Goal: Transaction & Acquisition: Book appointment/travel/reservation

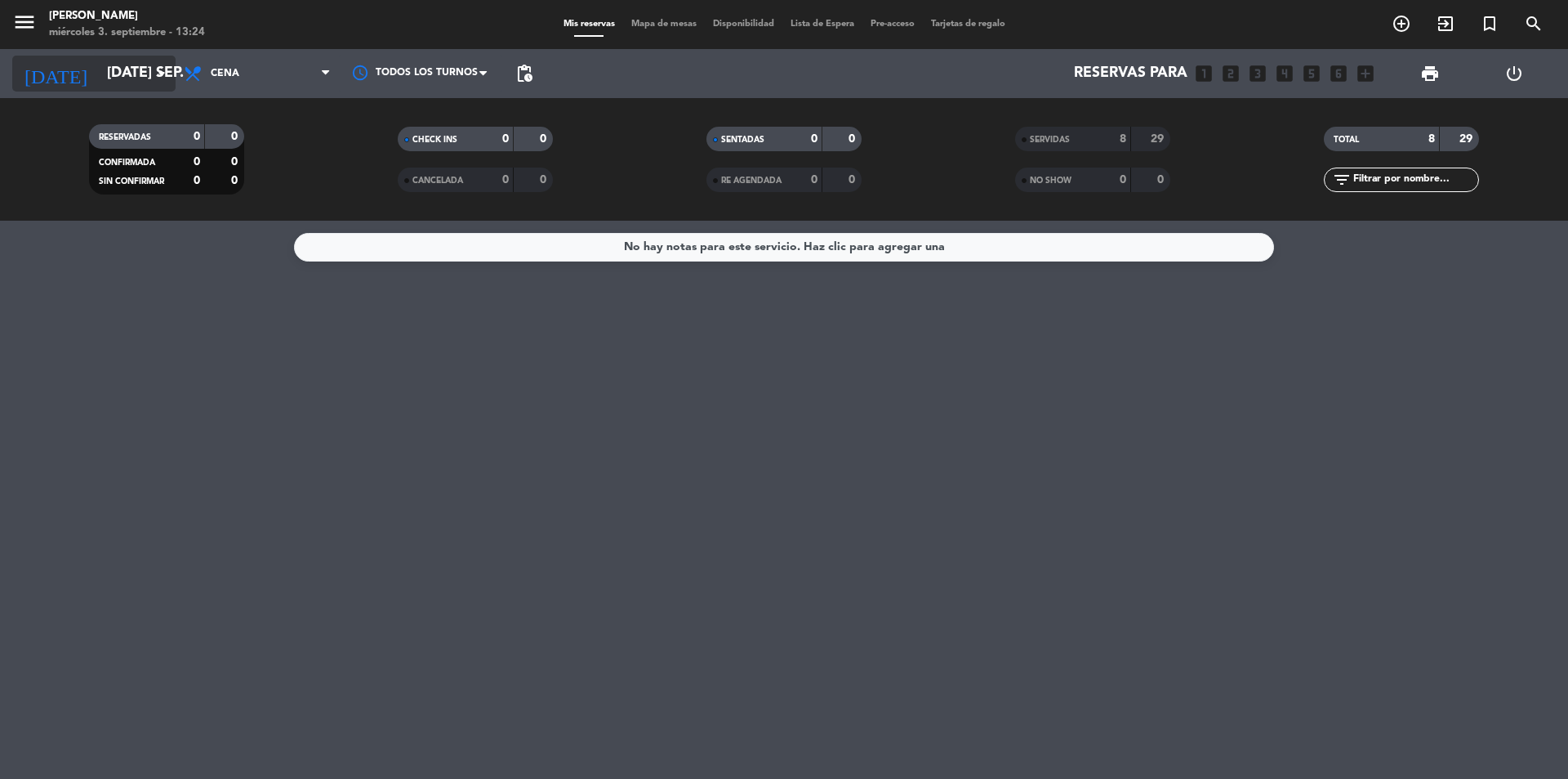
click at [166, 74] on icon "arrow_drop_down" at bounding box center [162, 73] width 20 height 20
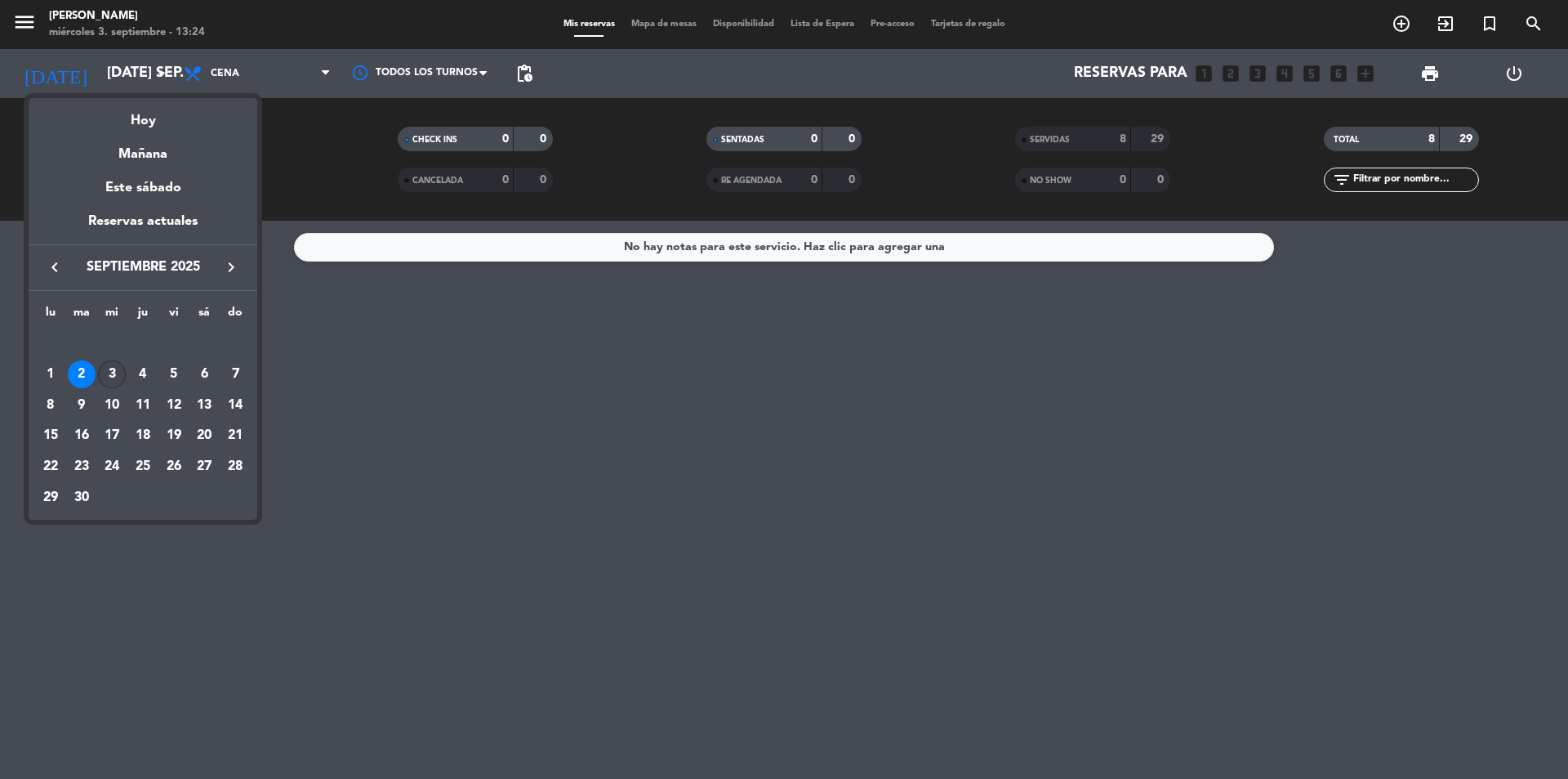
click at [116, 376] on div "3" at bounding box center [112, 374] width 27 height 27
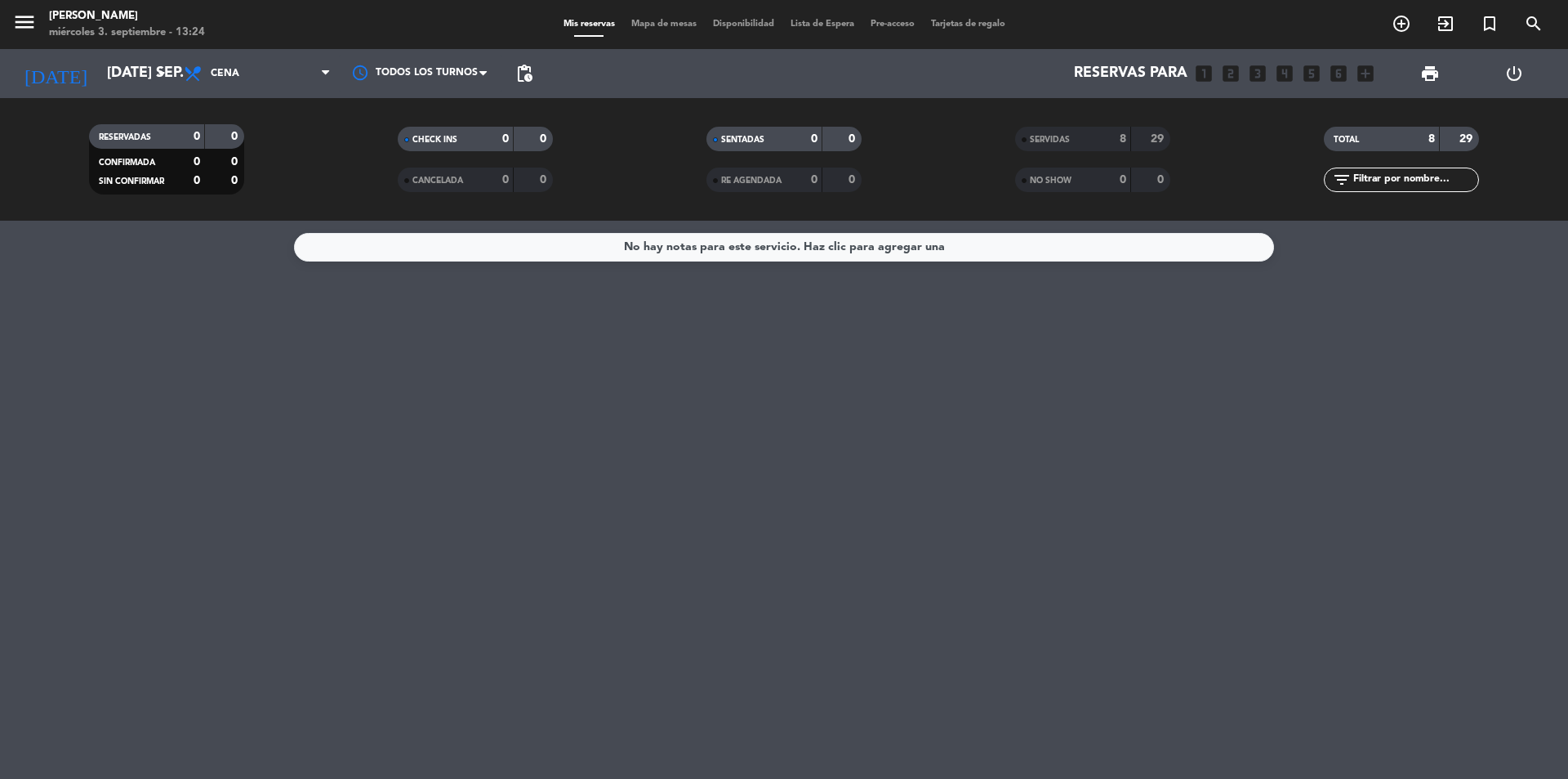
type input "mié. [DATE]"
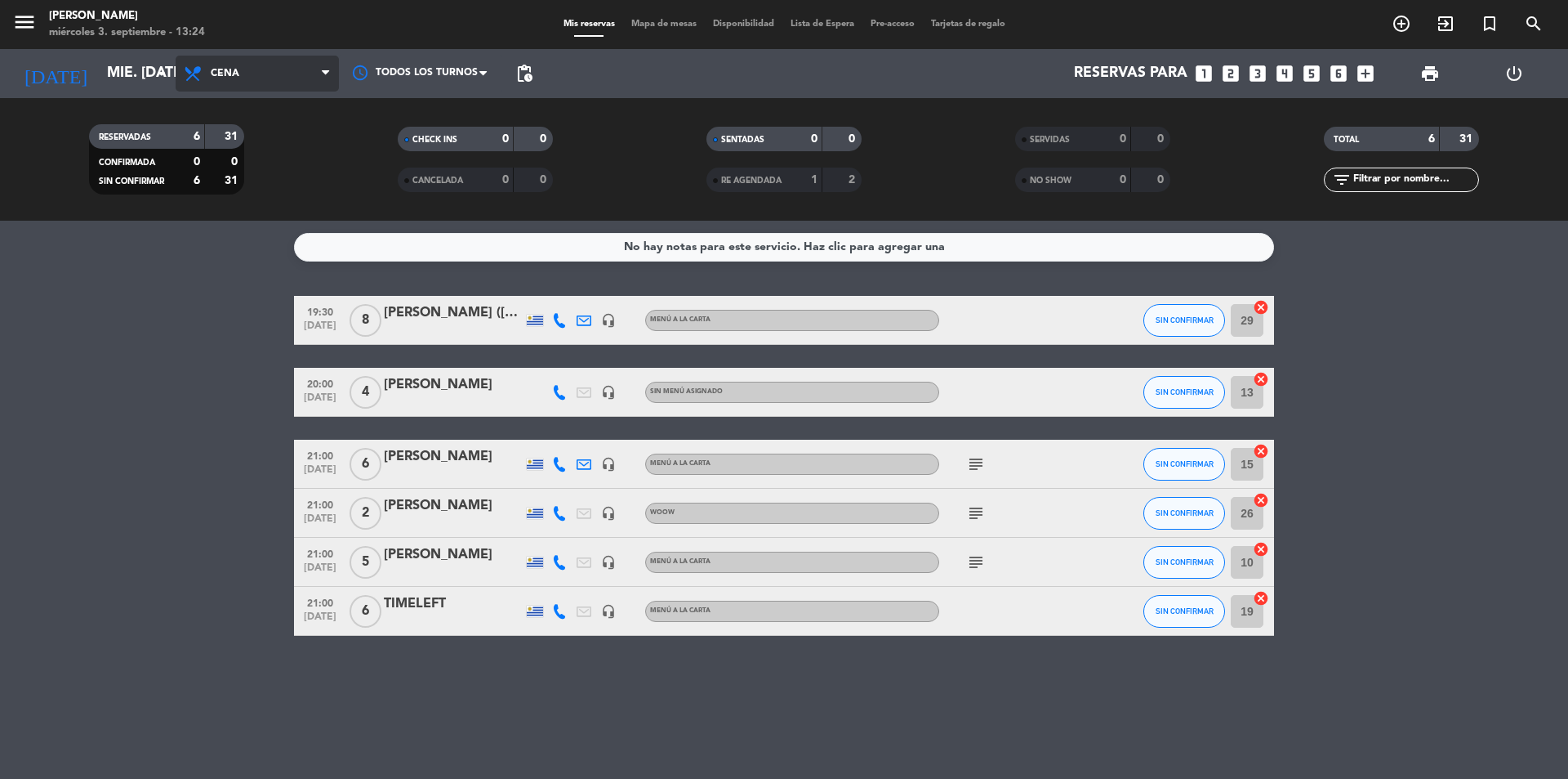
click at [308, 85] on span "Cena" at bounding box center [257, 73] width 164 height 36
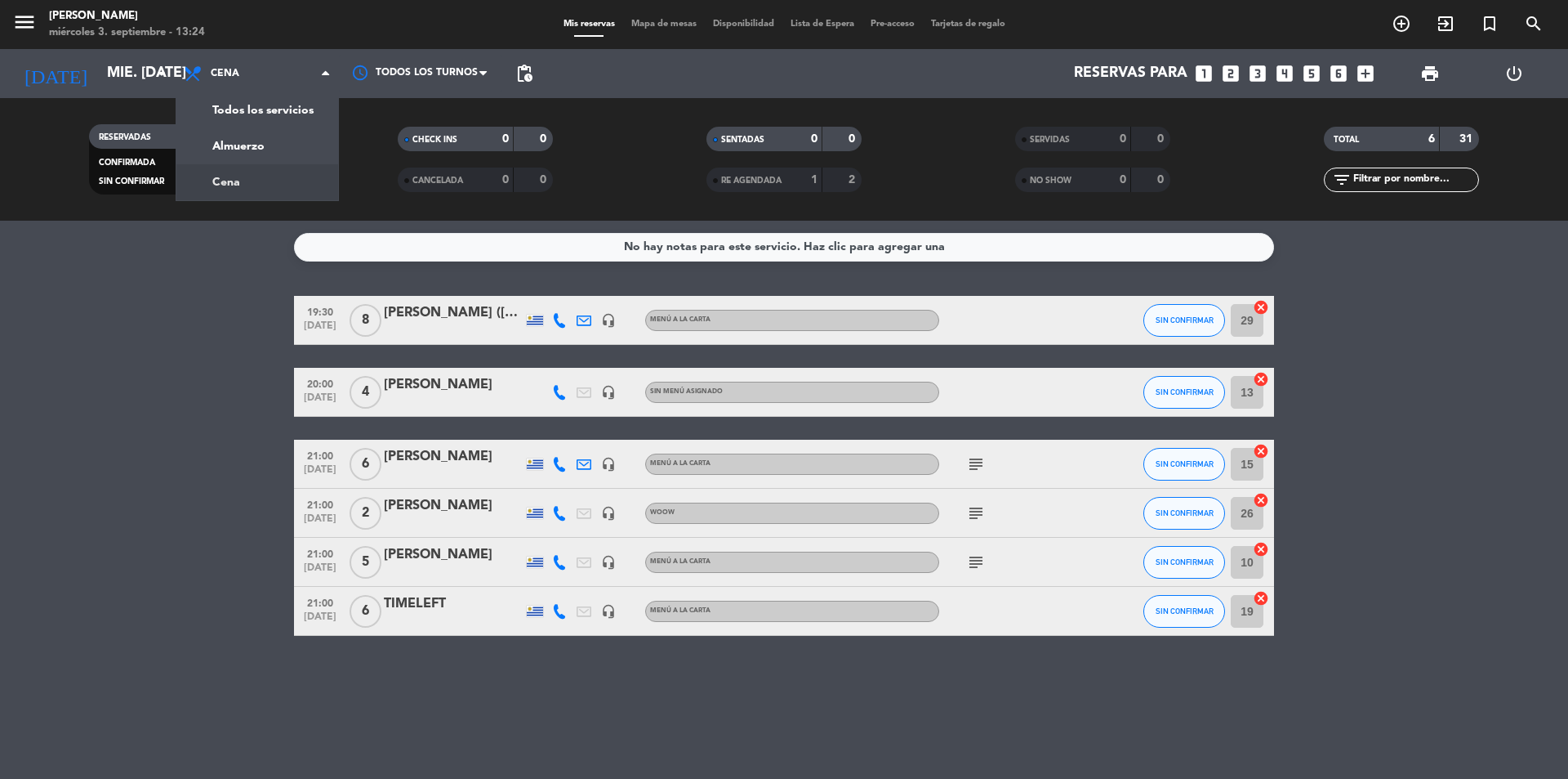
click at [1227, 71] on icon "looks_two" at bounding box center [1231, 73] width 22 height 22
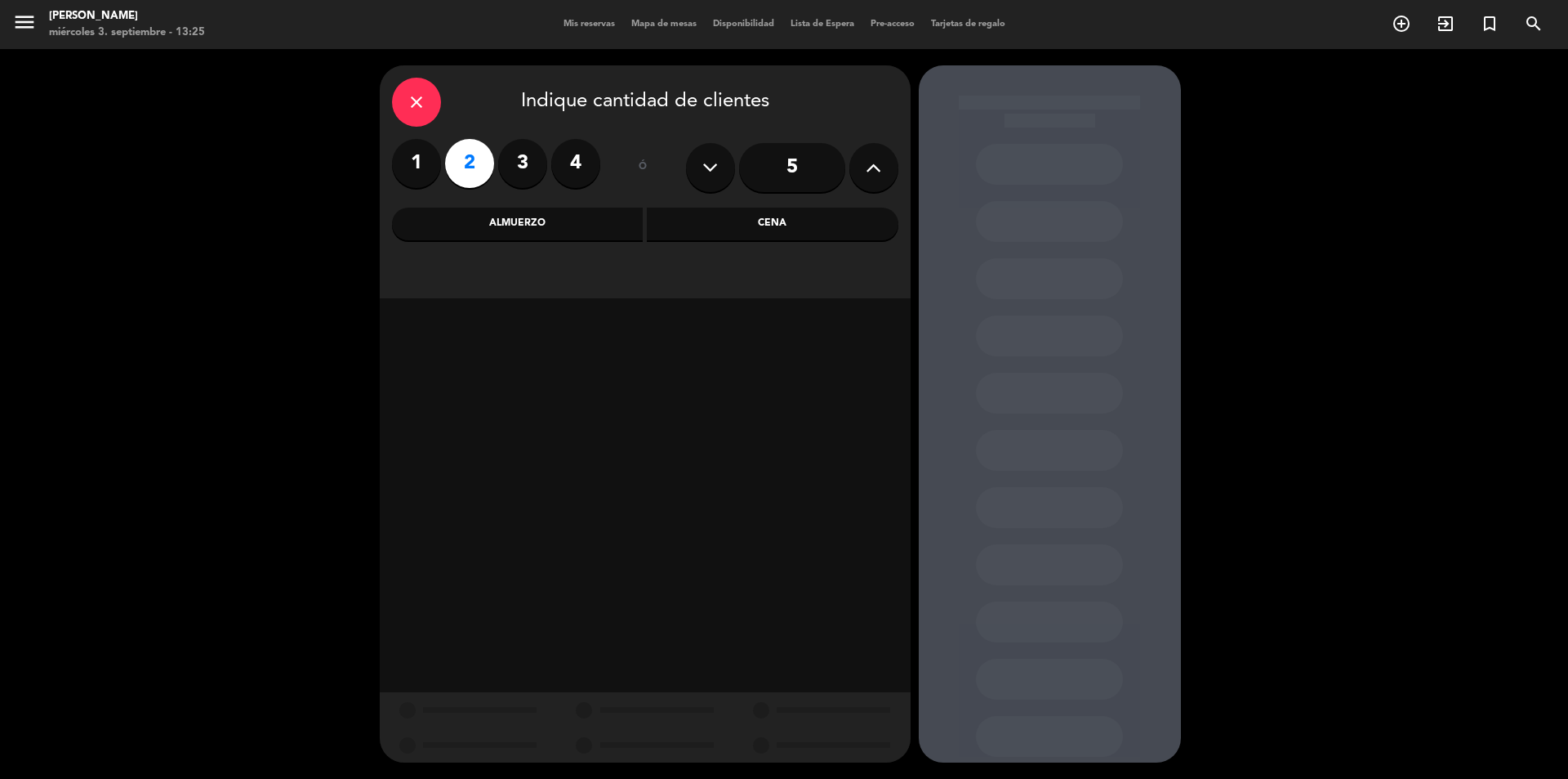
click at [564, 227] on div "Almuerzo" at bounding box center [517, 223] width 252 height 32
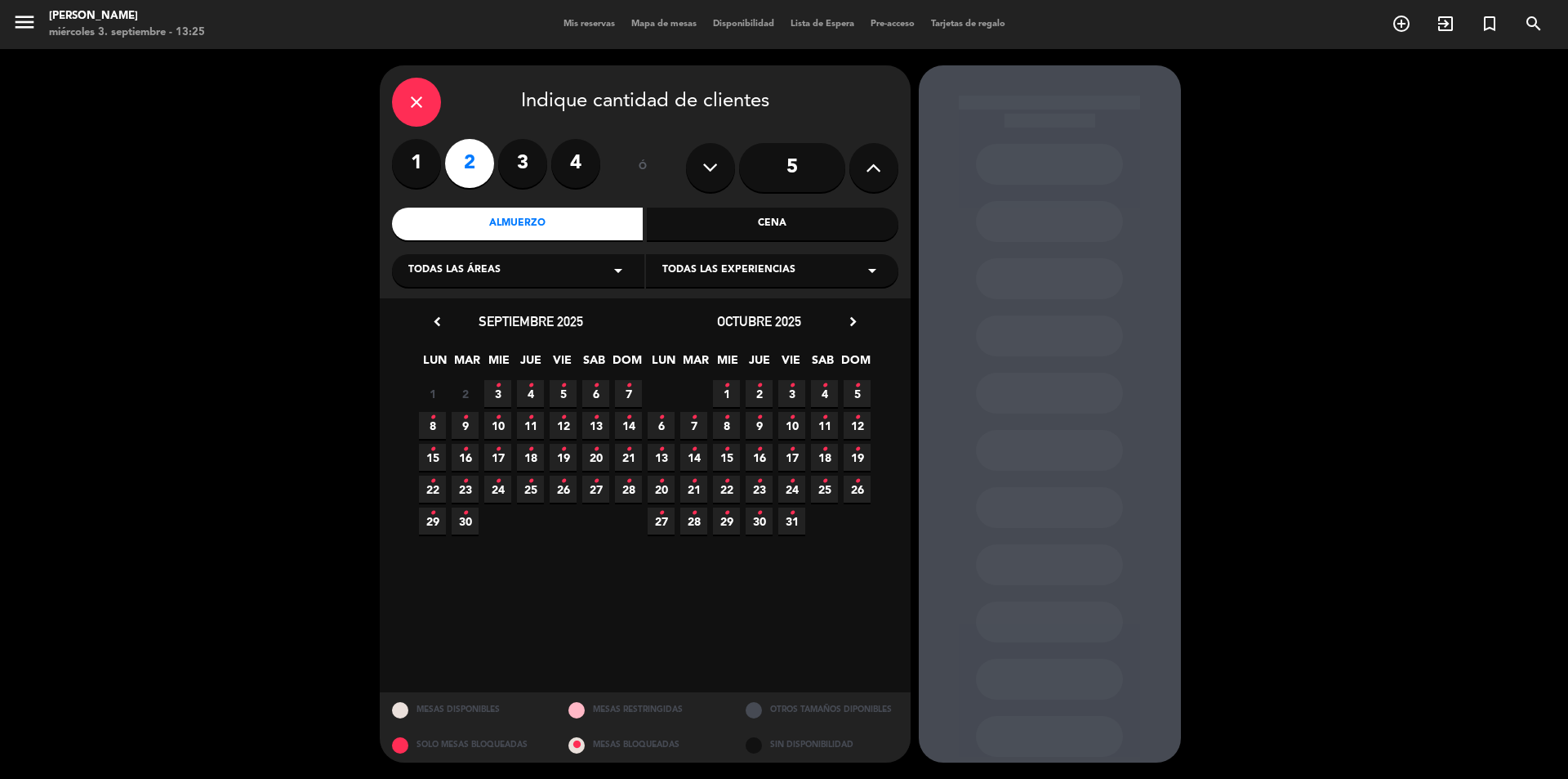
click at [559, 396] on span "5 •" at bounding box center [563, 394] width 27 height 27
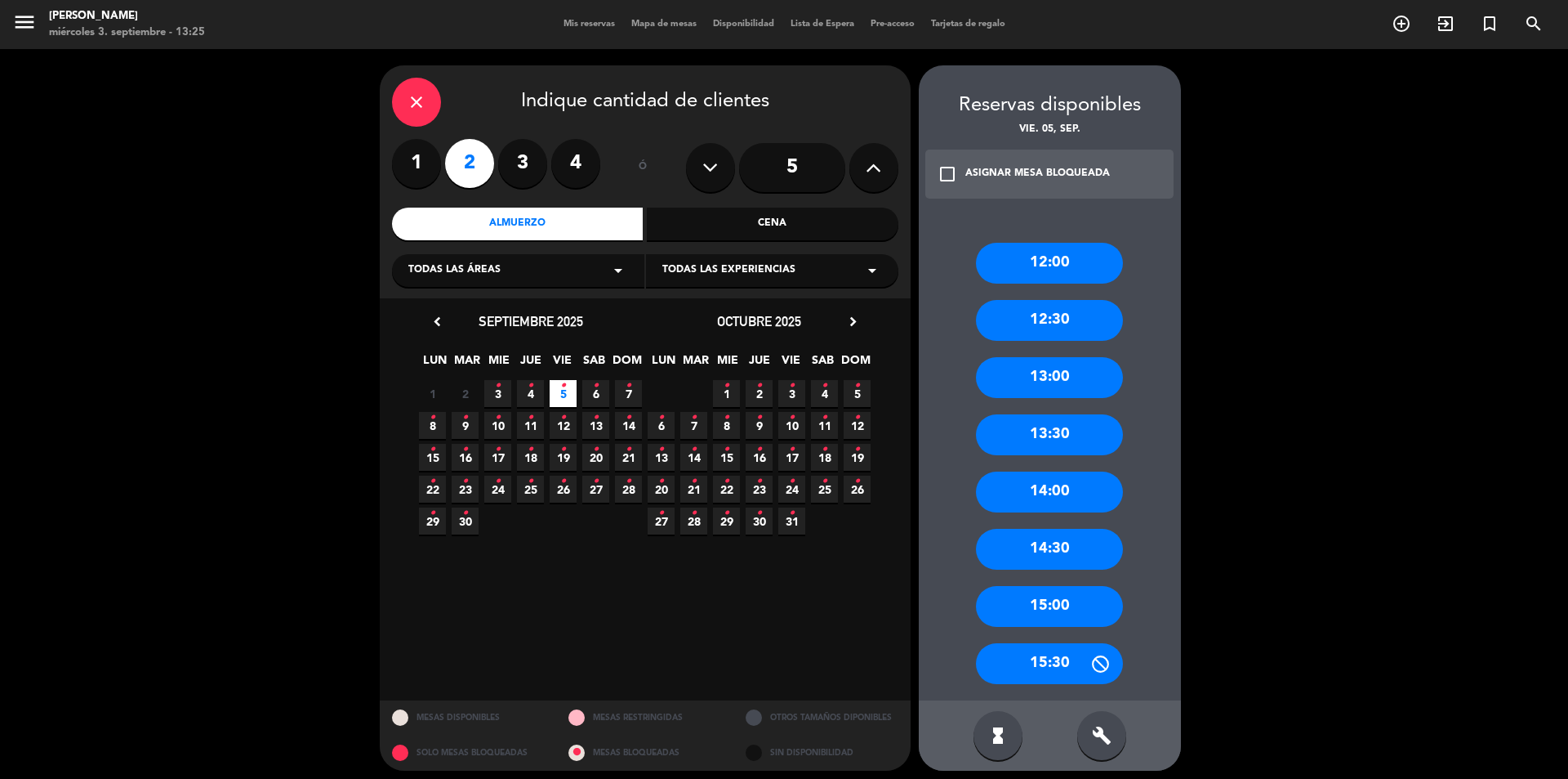
click at [1015, 367] on div "13:00" at bounding box center [1050, 377] width 147 height 41
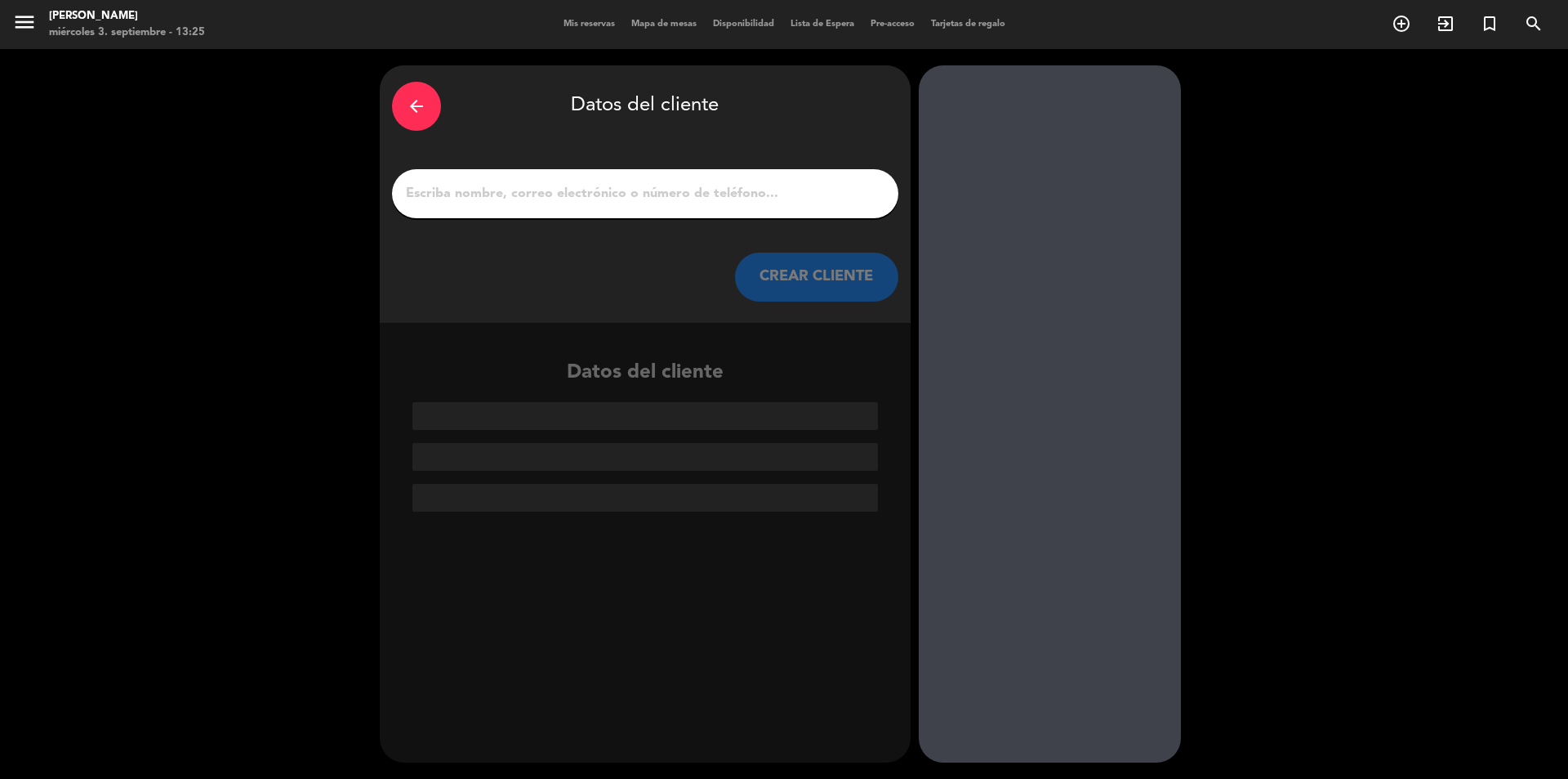
click at [689, 205] on input "1" at bounding box center [645, 193] width 482 height 23
click at [468, 191] on input "1" at bounding box center [645, 193] width 482 height 23
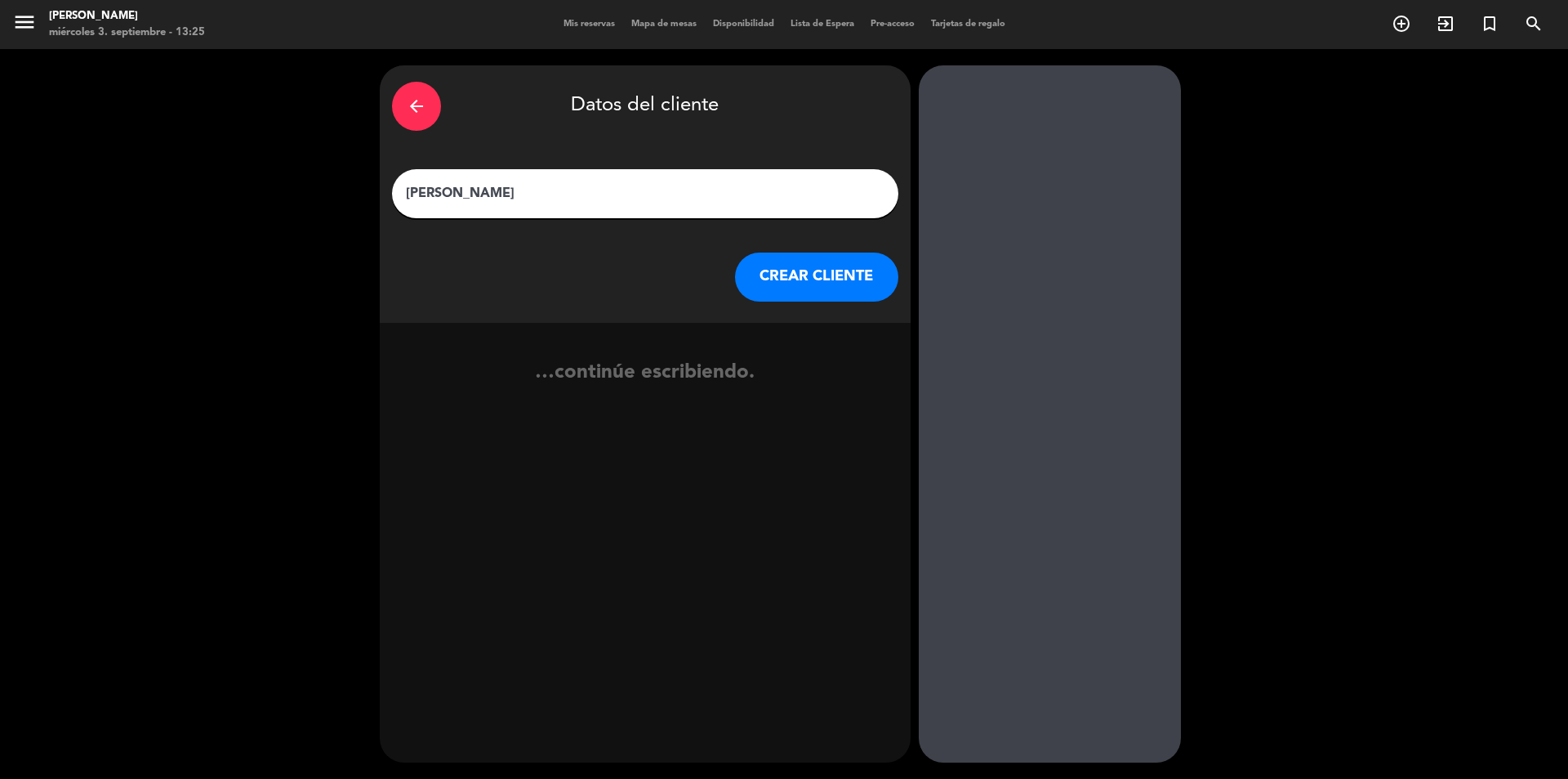
type input "[PERSON_NAME]"
click at [832, 284] on button "CREAR CLIENTE" at bounding box center [817, 277] width 164 height 49
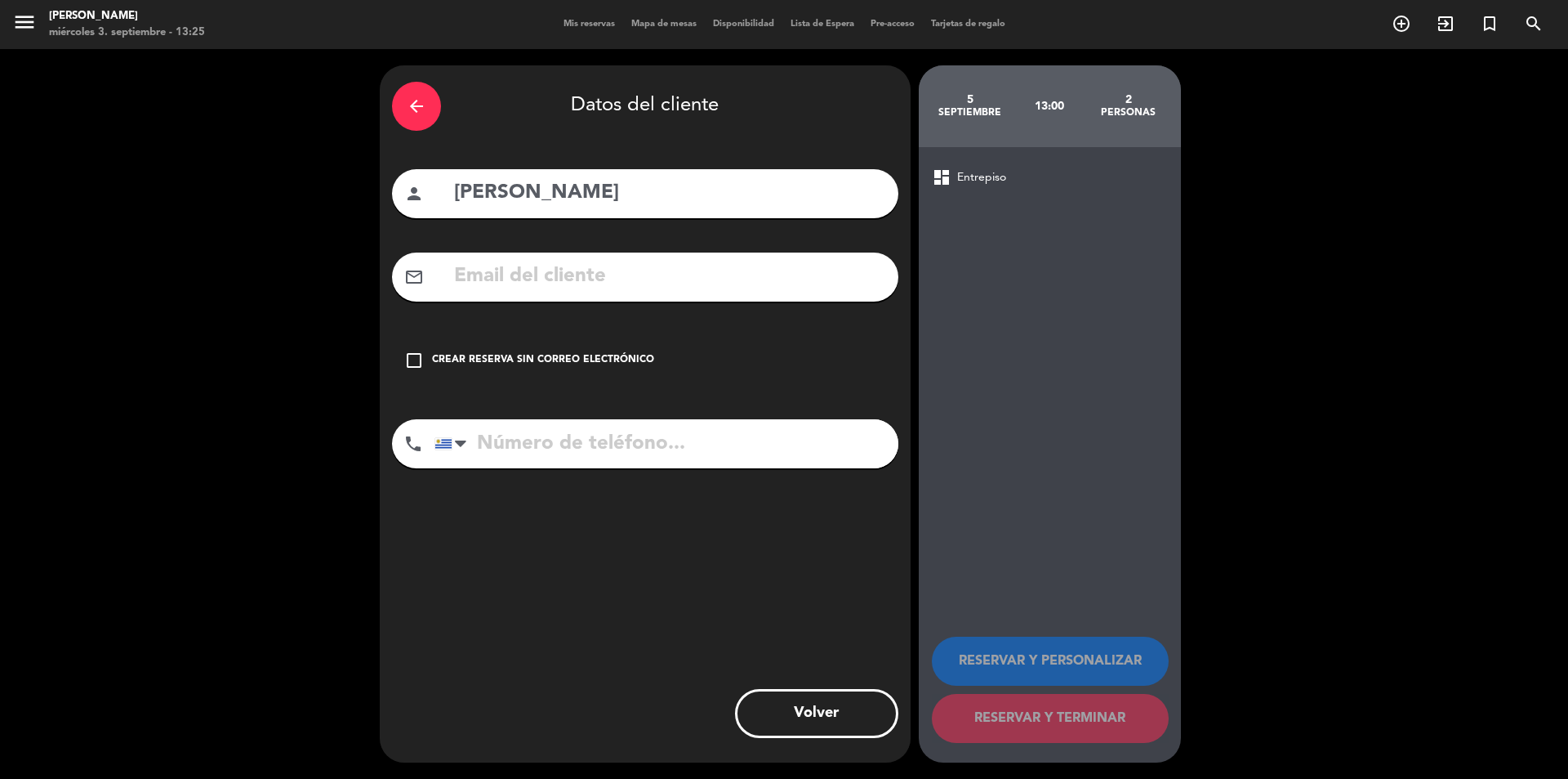
click at [422, 357] on icon "check_box_outline_blank" at bounding box center [414, 361] width 20 height 20
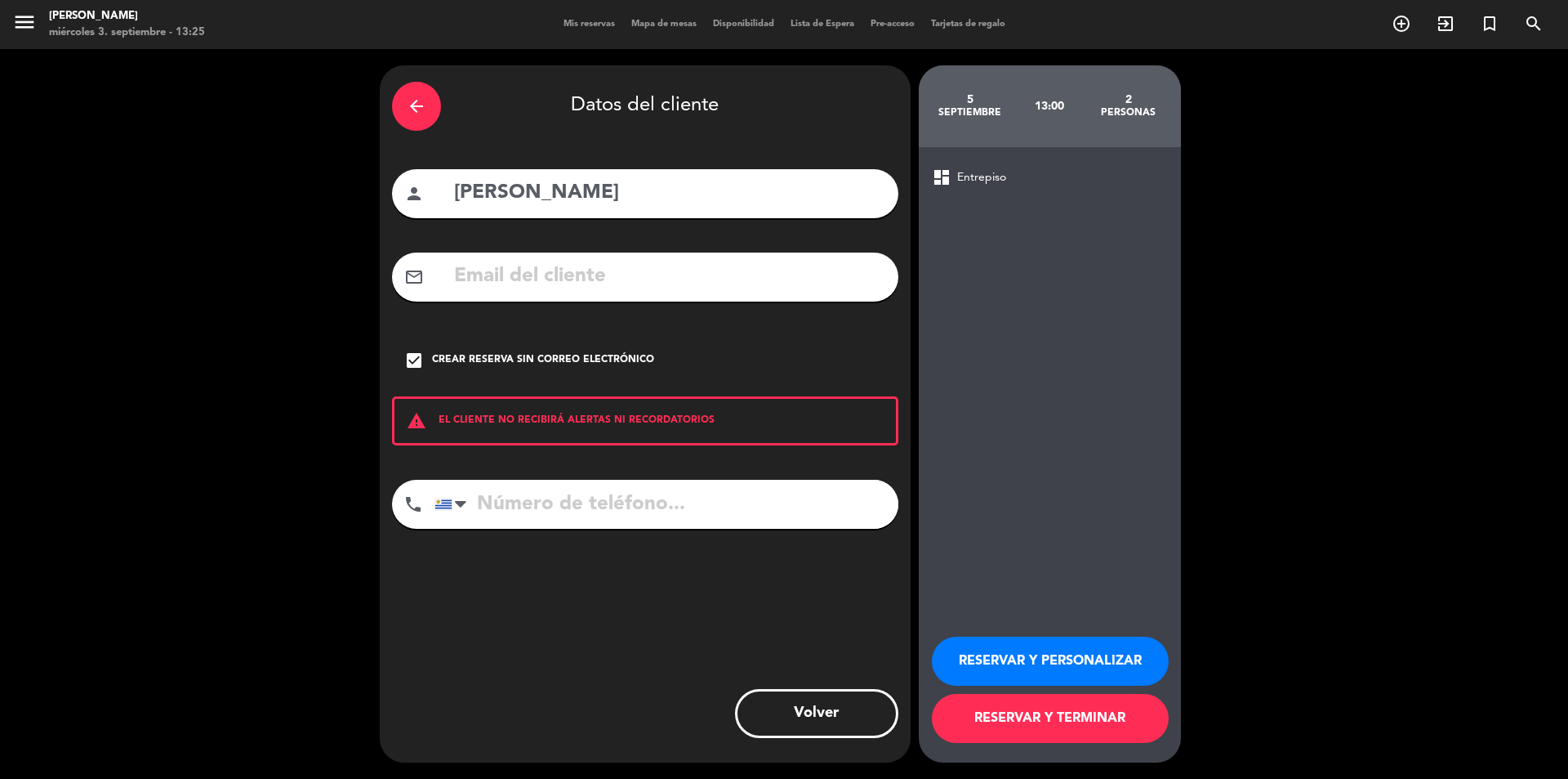
click at [481, 507] on input "tel" at bounding box center [667, 505] width 464 height 49
click at [408, 122] on div "arrow_back" at bounding box center [416, 106] width 49 height 49
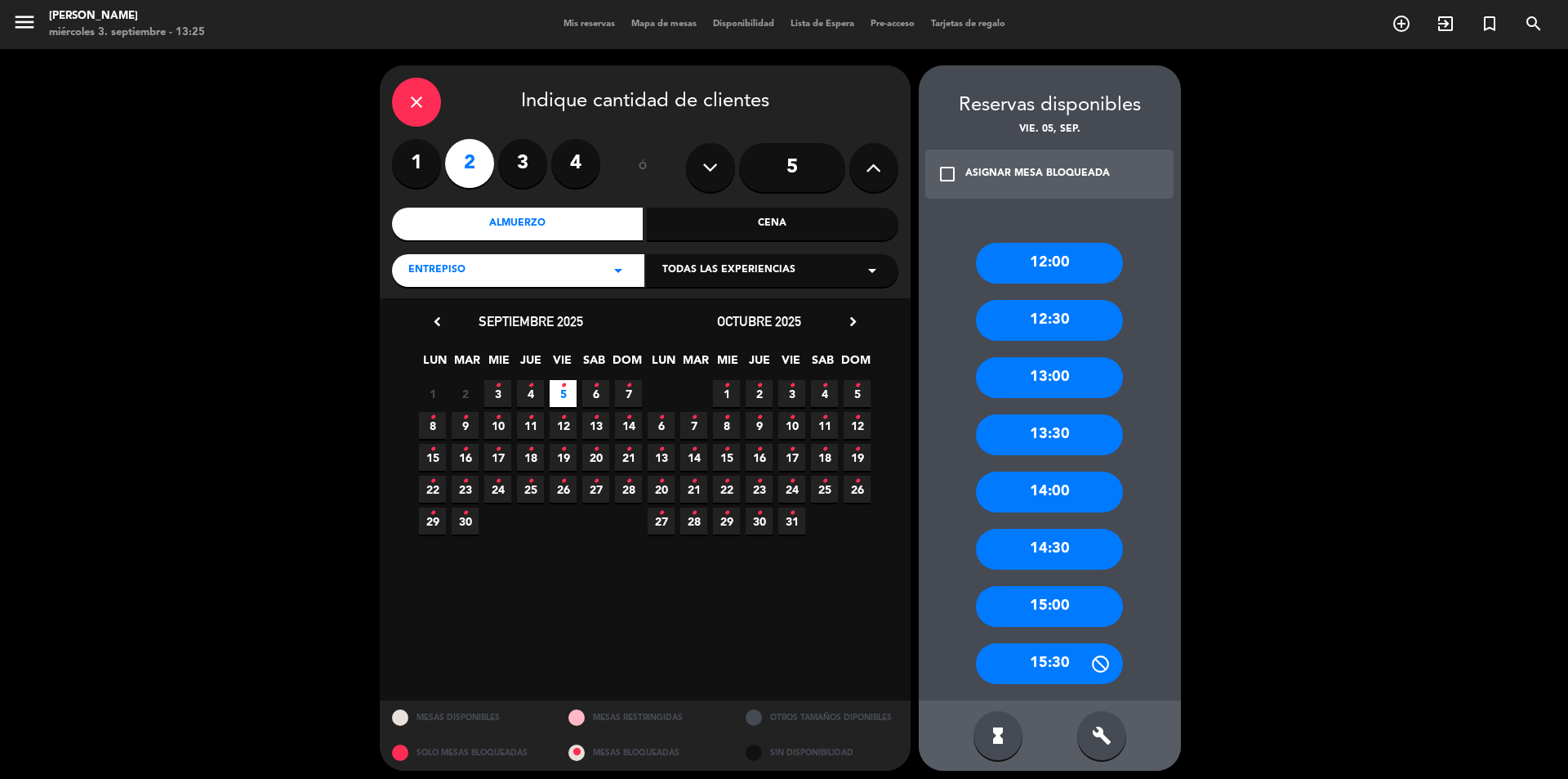
click at [407, 172] on label "1" at bounding box center [416, 164] width 49 height 49
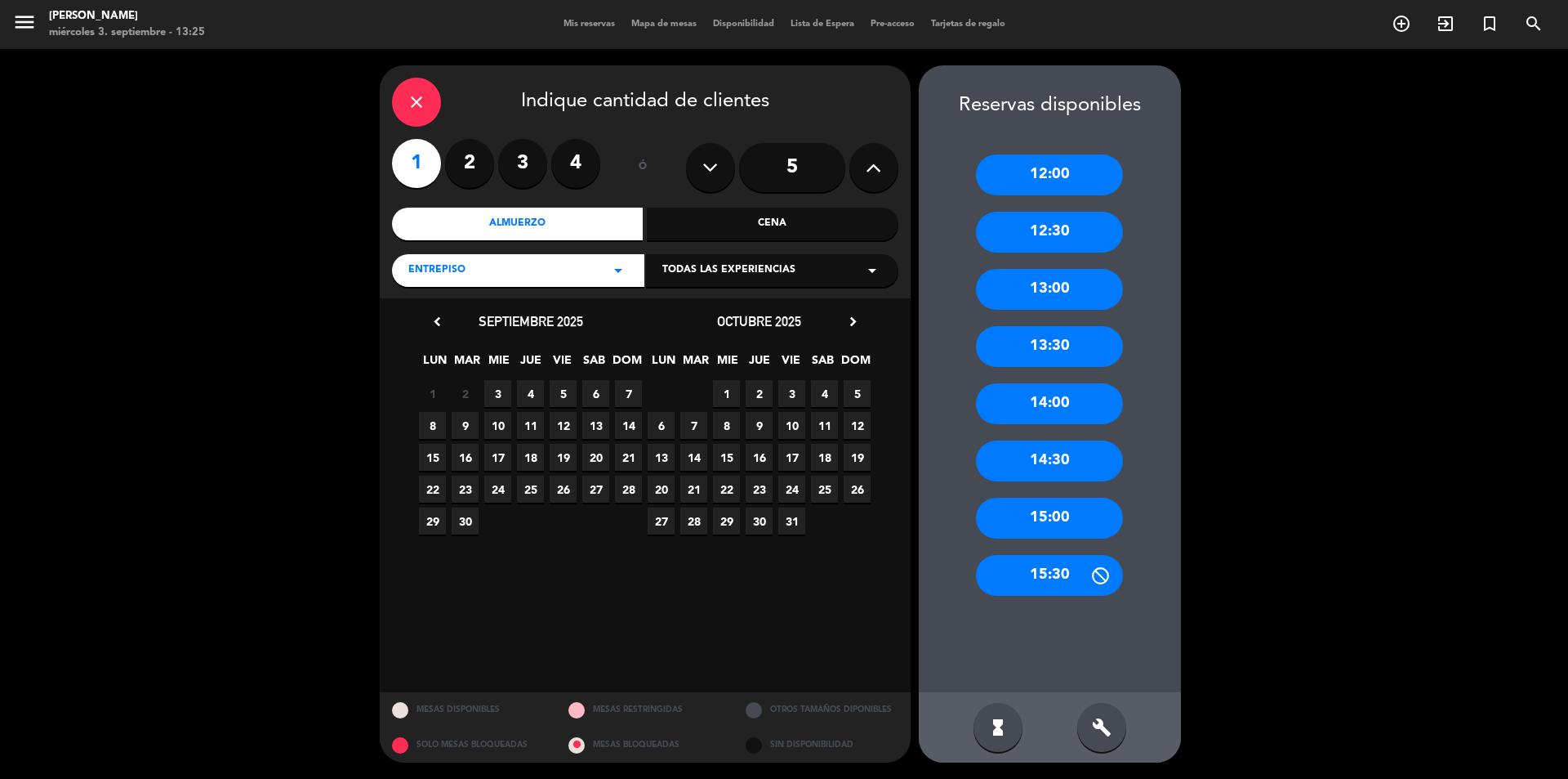
click at [568, 401] on span "5" at bounding box center [563, 394] width 27 height 27
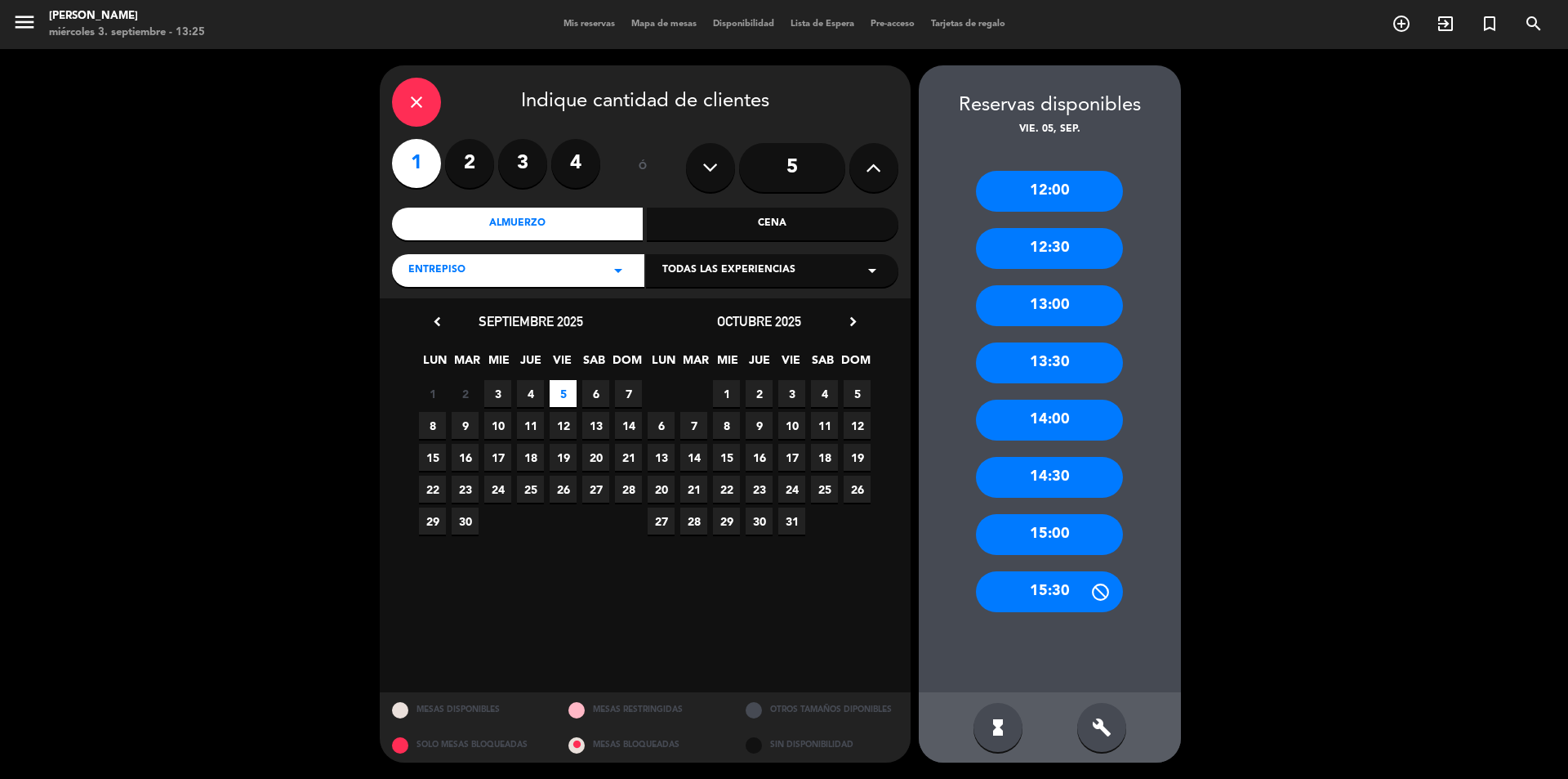
click at [1045, 310] on div "13:00" at bounding box center [1050, 306] width 147 height 41
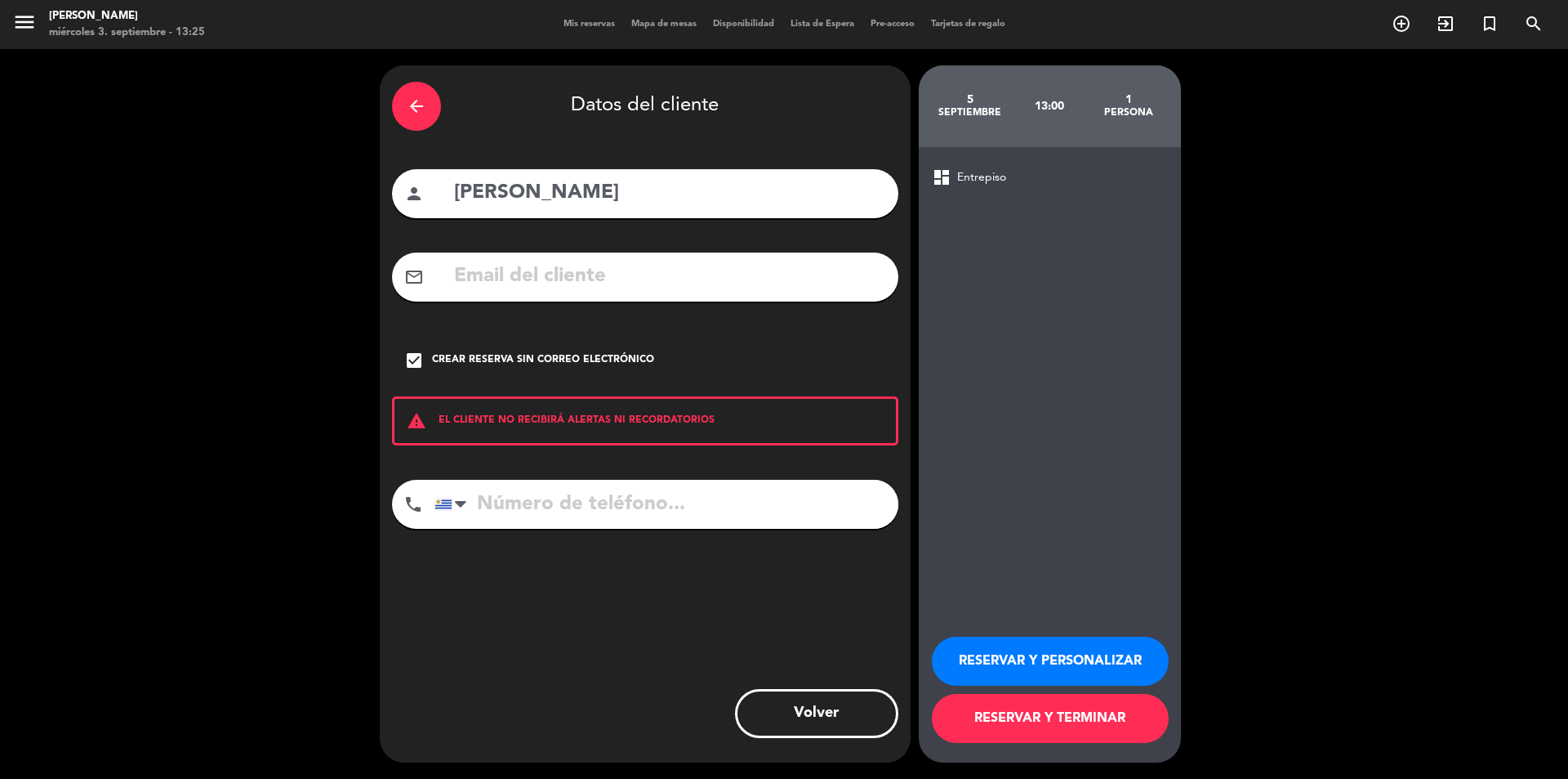
click at [492, 501] on input "tel" at bounding box center [667, 505] width 464 height 49
type input "099584094"
click at [1054, 662] on button "RESERVAR Y PERSONALIZAR" at bounding box center [1051, 661] width 237 height 49
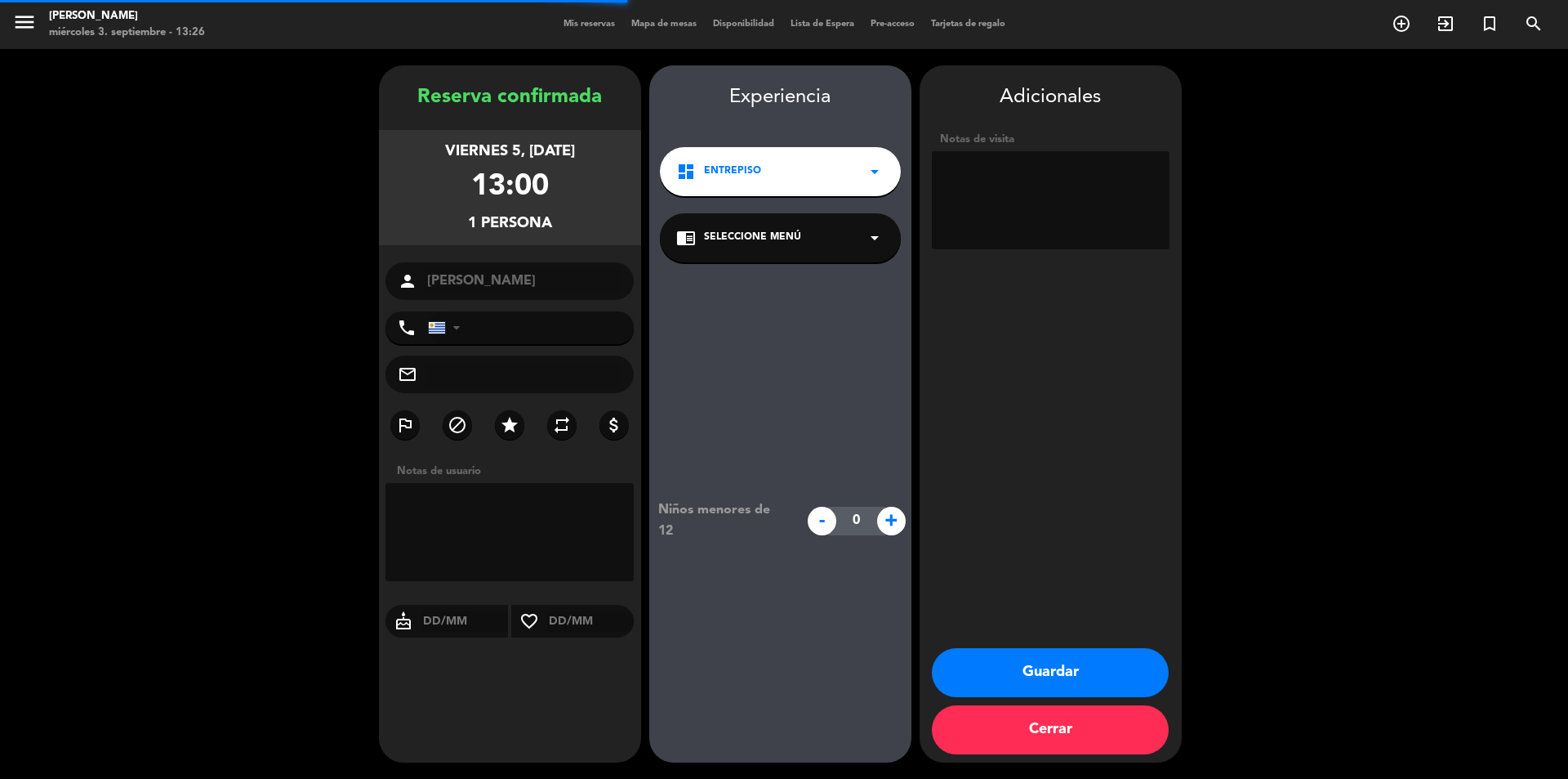
type input "[PHONE_NUMBER]"
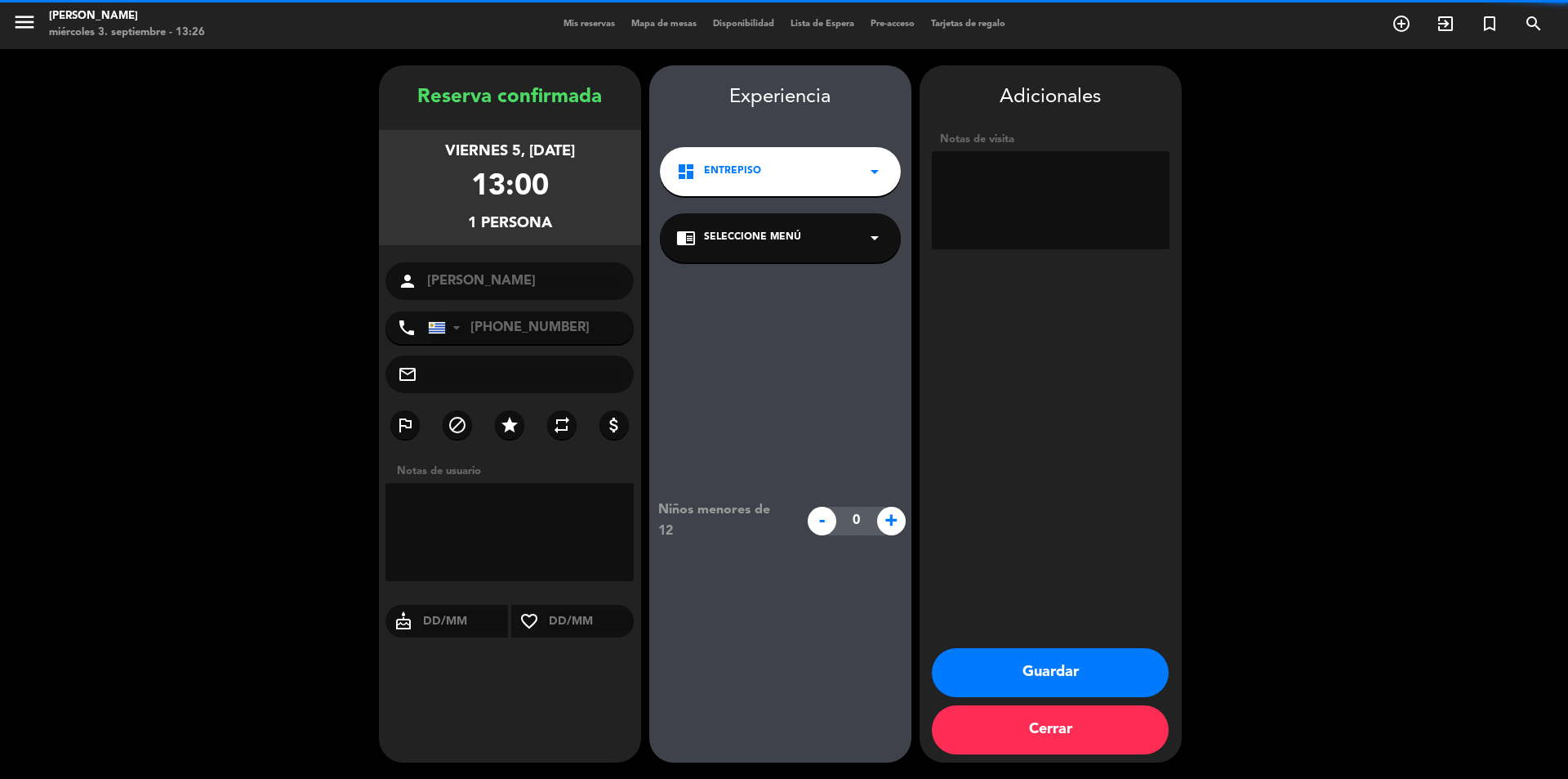
click at [870, 237] on icon "arrow_drop_down" at bounding box center [875, 238] width 20 height 20
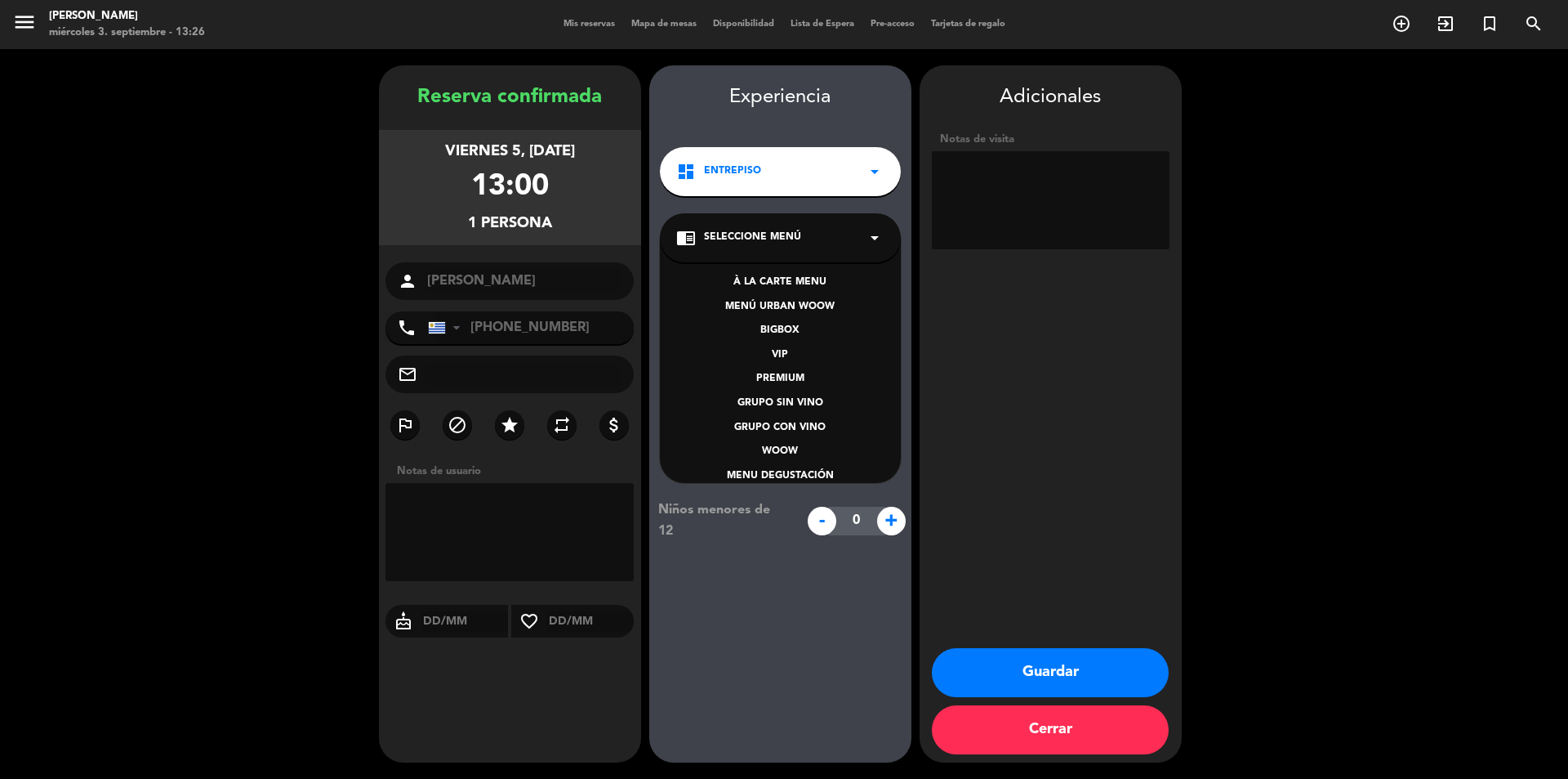
click at [809, 284] on div "À LA CARTE MENU" at bounding box center [781, 282] width 209 height 17
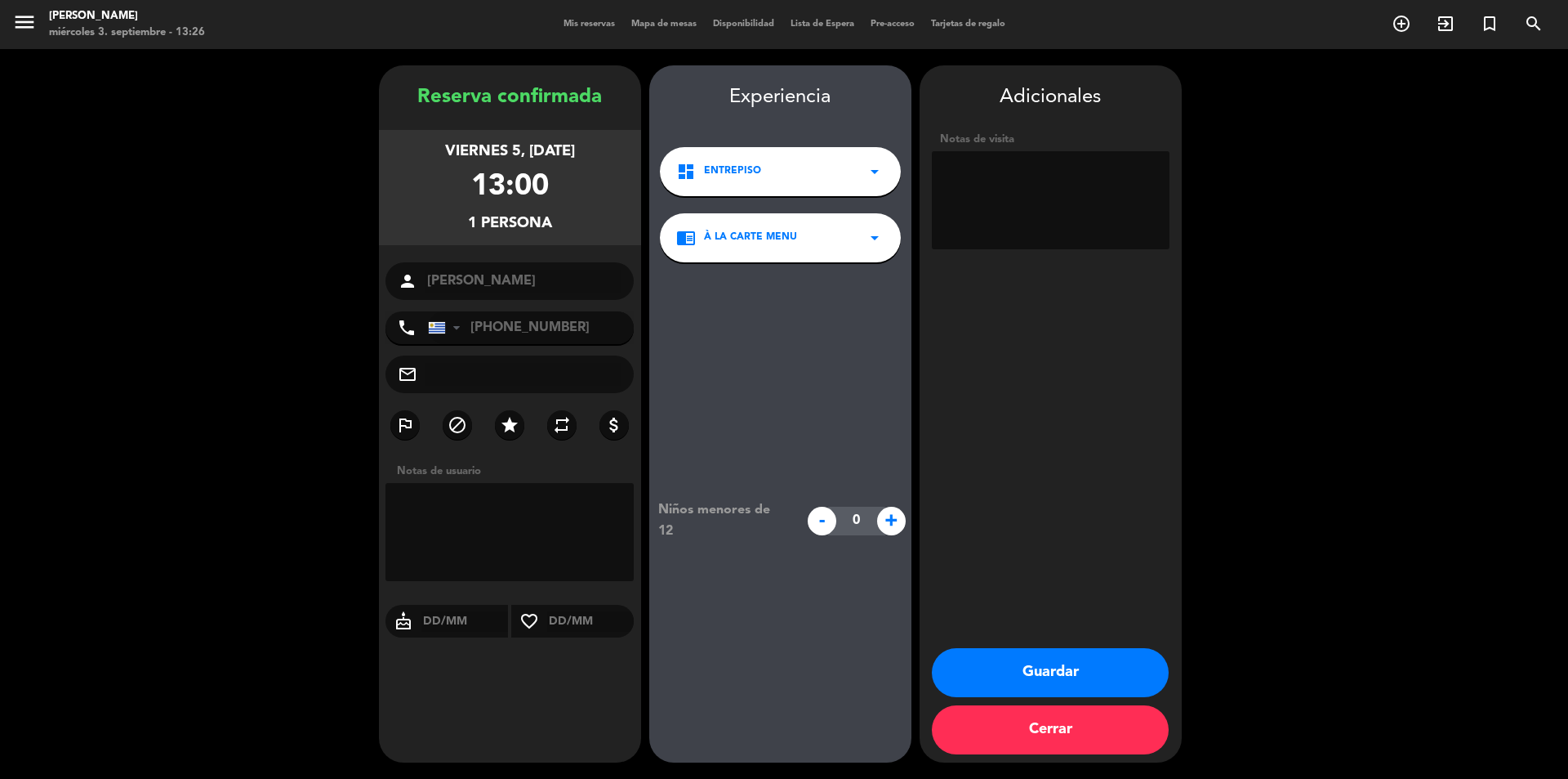
click at [1080, 677] on button "Guardar" at bounding box center [1051, 672] width 237 height 49
